Goal: Task Accomplishment & Management: Manage account settings

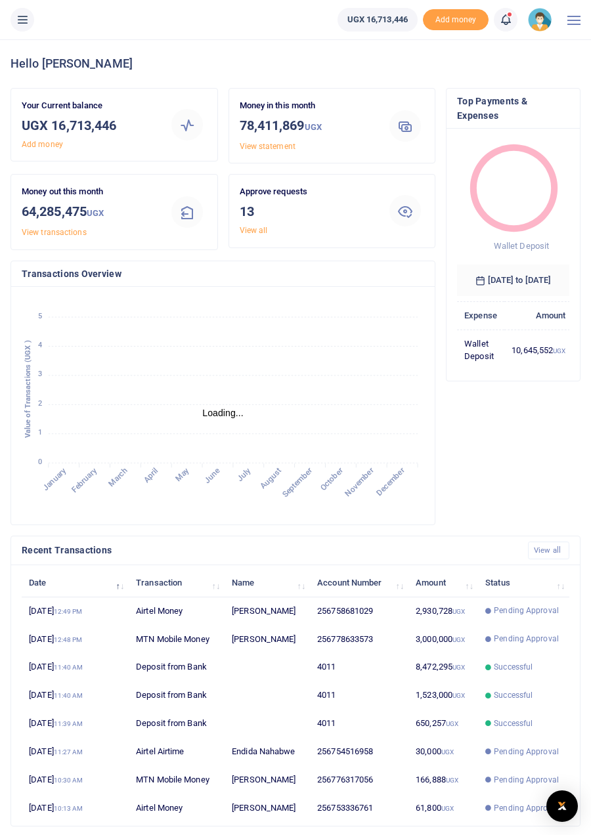
scroll to position [1, 1]
click at [260, 229] on link "View all" at bounding box center [254, 230] width 28 height 9
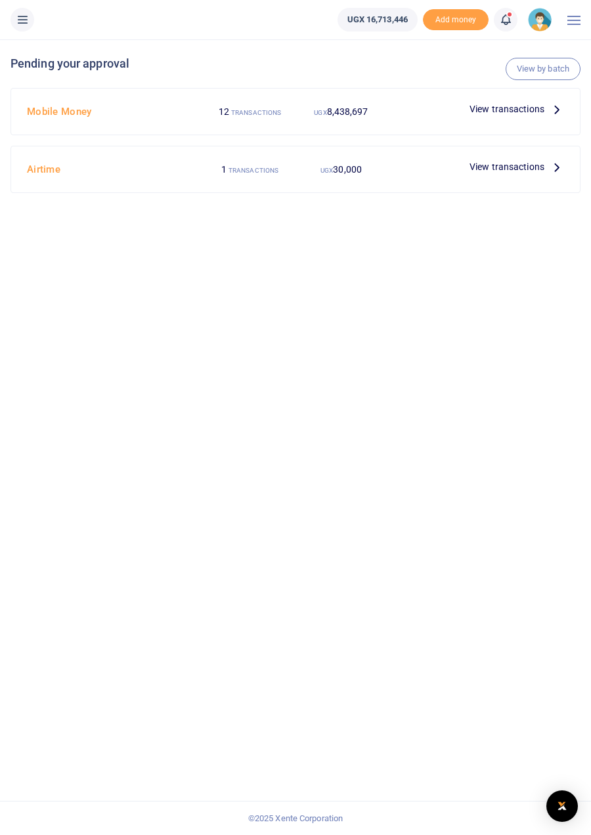
click at [554, 106] on icon at bounding box center [556, 109] width 14 height 14
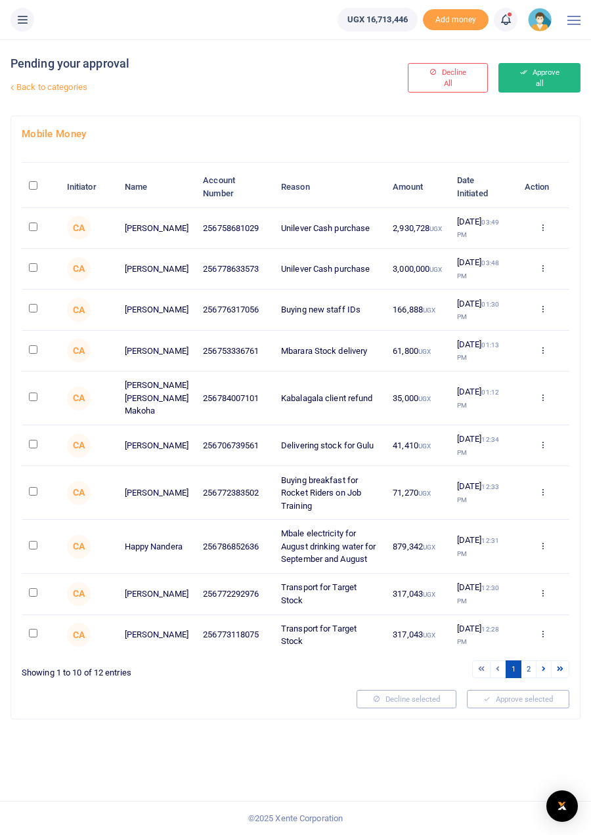
click at [543, 79] on button "Approve all" at bounding box center [539, 78] width 82 height 30
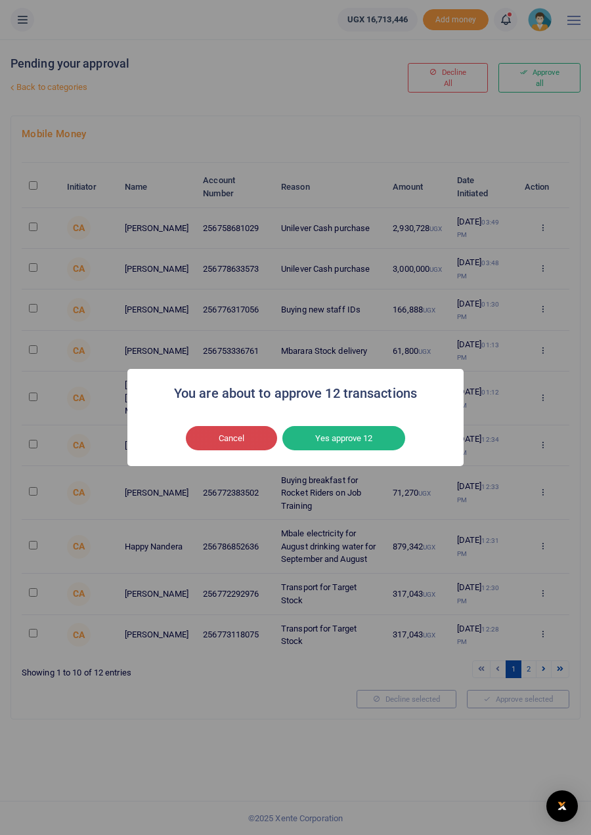
click at [242, 451] on button "Cancel" at bounding box center [231, 438] width 91 height 25
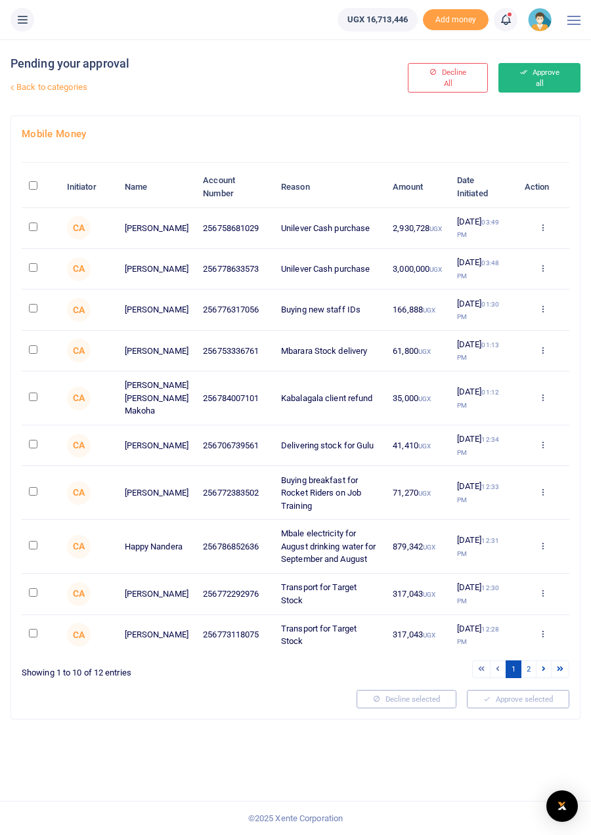
click at [543, 72] on button "Approve all" at bounding box center [539, 78] width 82 height 30
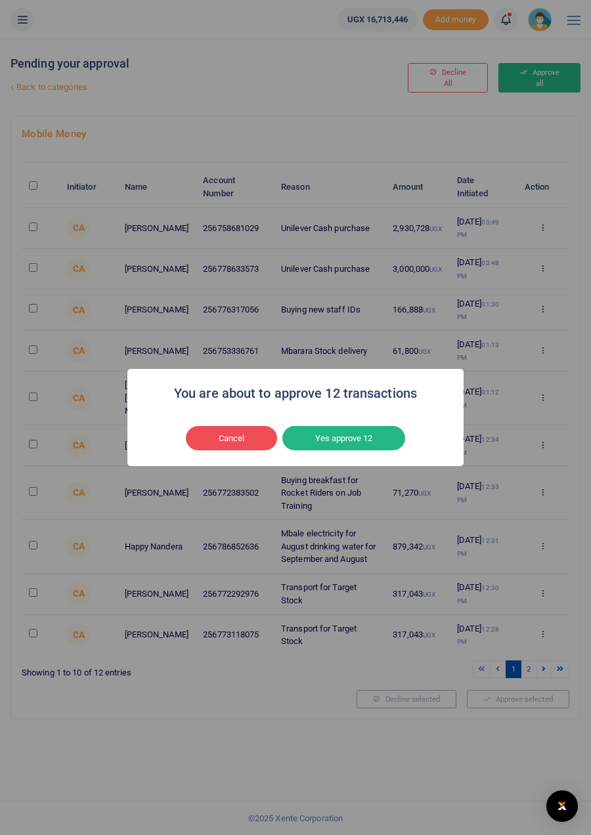
click at [373, 451] on button "Yes approve 12" at bounding box center [343, 438] width 123 height 25
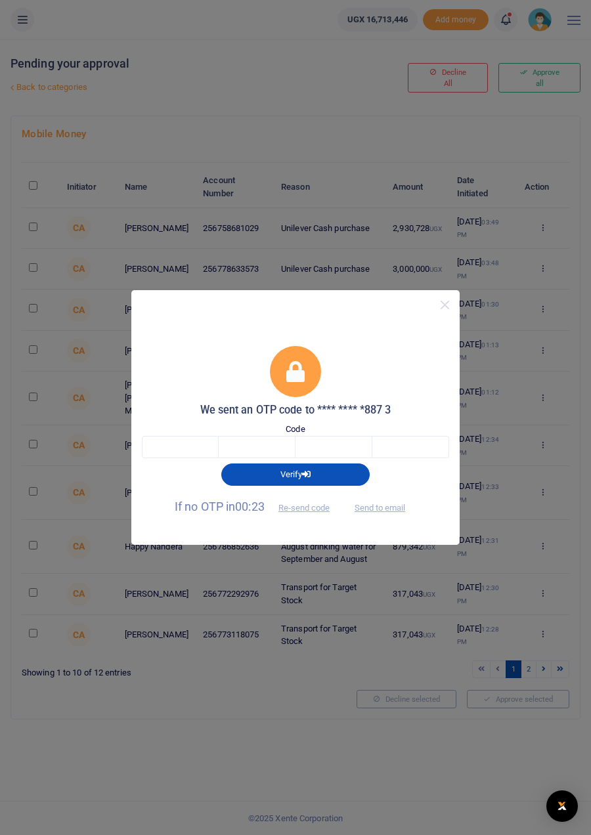
click at [15, 552] on div "We sent an OTP code to **** **** *887 3 Code Verify If no OTP in 00:23 Re-send …" at bounding box center [295, 417] width 591 height 835
click at [194, 458] on input "text" at bounding box center [180, 447] width 77 height 22
type input "8"
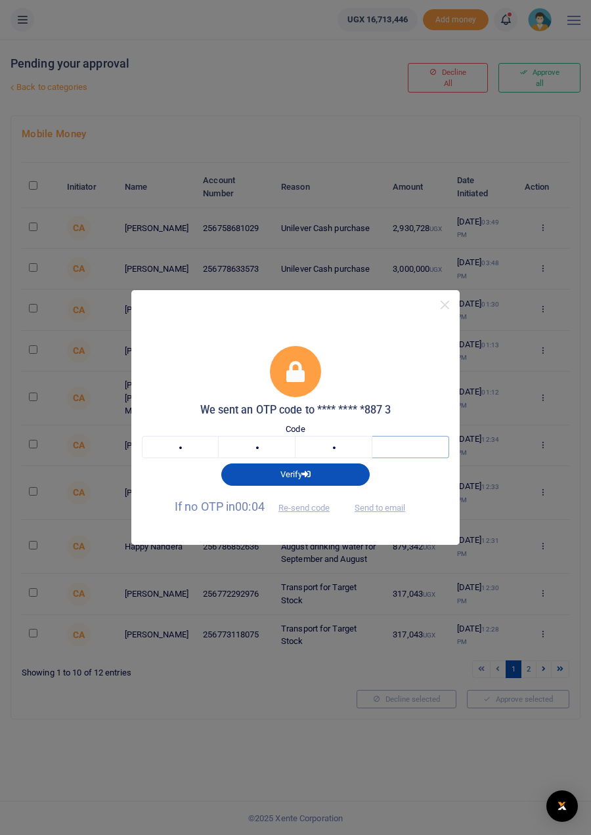
type input "5"
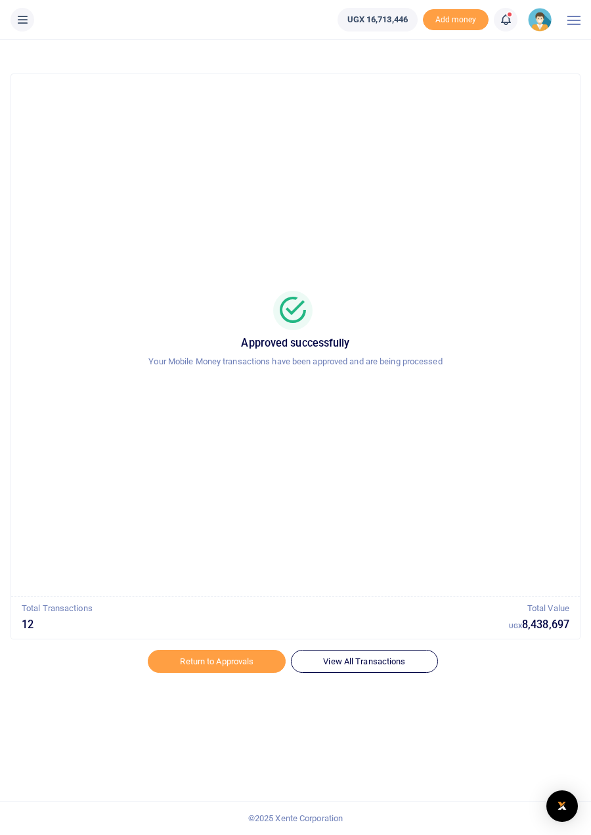
click at [512, 20] on span at bounding box center [512, 20] width 0 height 0
click at [452, 83] on h6 "Transactions to act upon" at bounding box center [433, 86] width 146 height 11
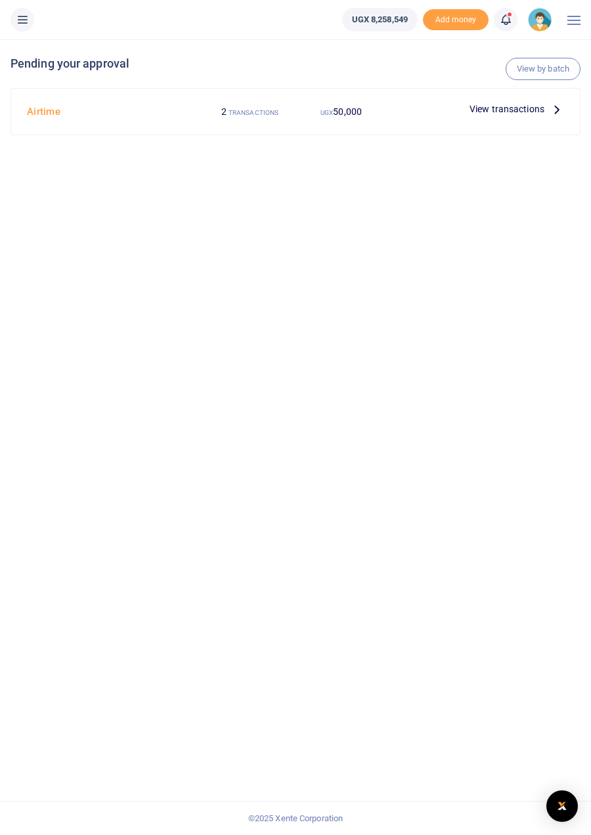
click at [545, 108] on p "View transactions" at bounding box center [516, 109] width 95 height 14
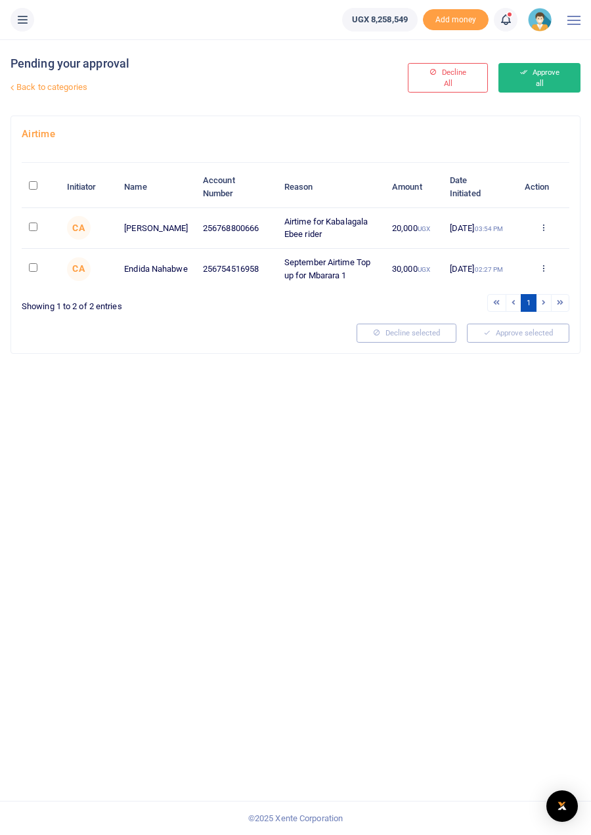
click at [563, 72] on button "Approve all" at bounding box center [539, 78] width 82 height 30
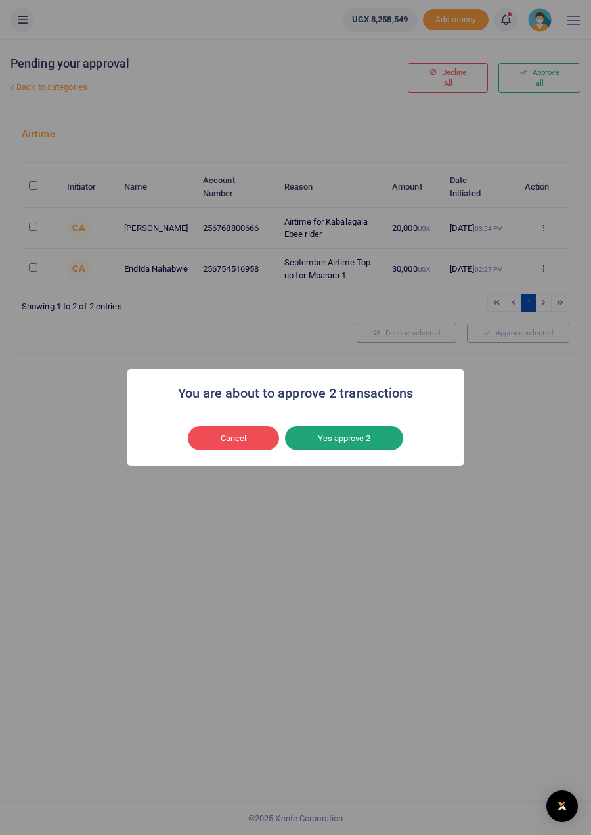
click at [369, 451] on button "Yes approve 2" at bounding box center [344, 438] width 118 height 25
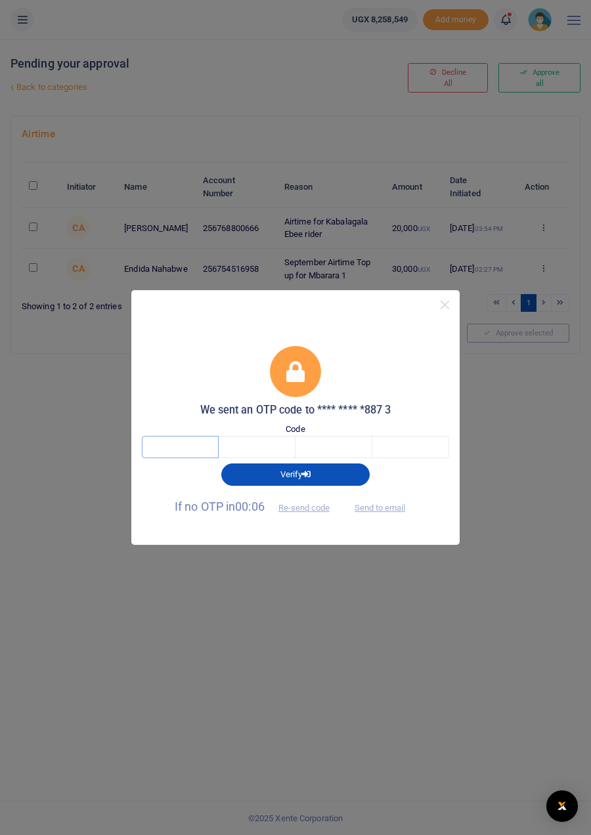
click at [169, 458] on input "text" at bounding box center [180, 447] width 77 height 22
type input "4"
type input "2"
type input "7"
